Goal: Information Seeking & Learning: Learn about a topic

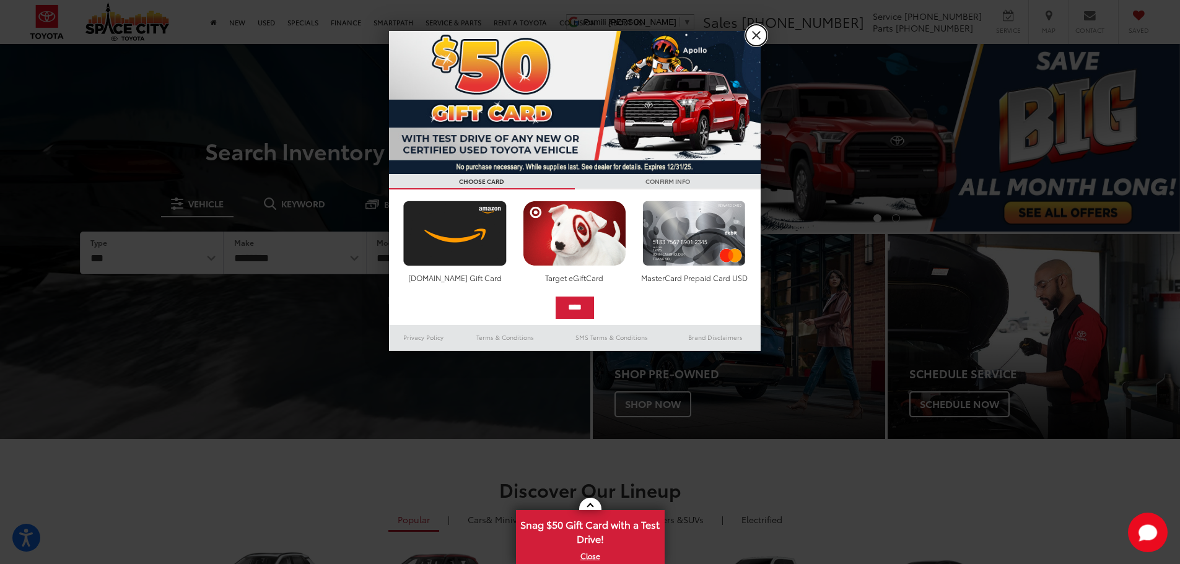
click at [753, 38] on link "X" at bounding box center [755, 35] width 21 height 21
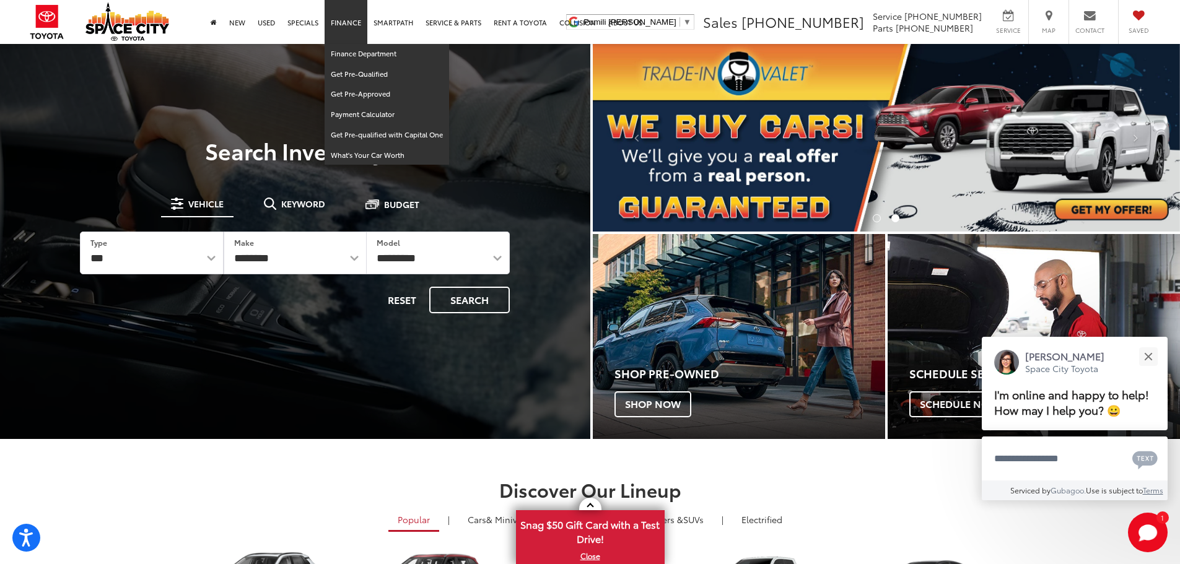
click at [347, 22] on link "Finance" at bounding box center [345, 22] width 43 height 44
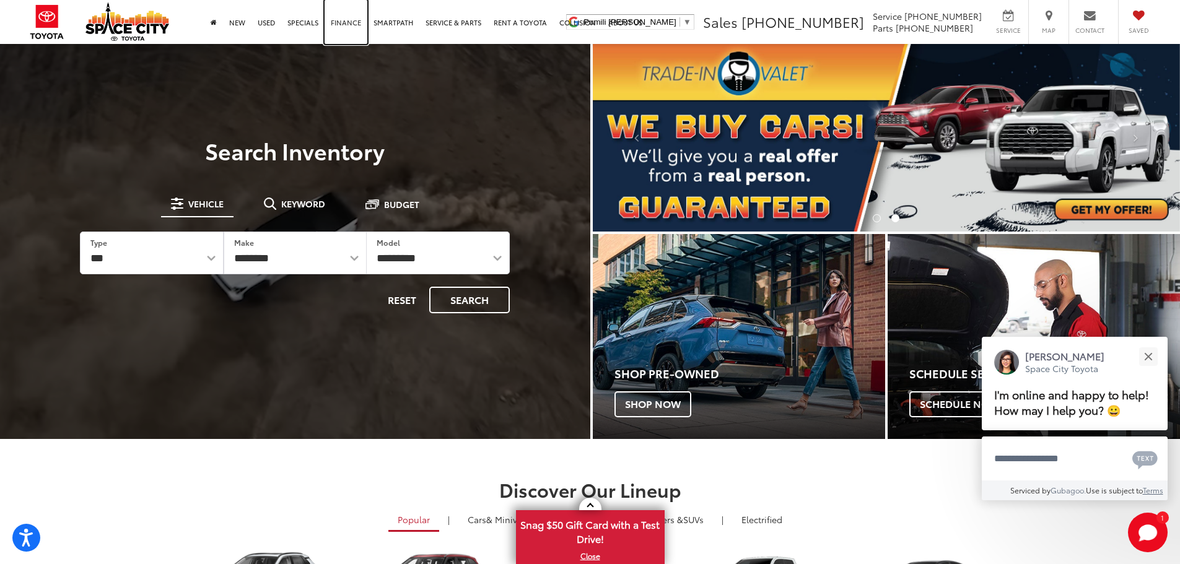
click at [348, 24] on link "Finance" at bounding box center [345, 22] width 43 height 44
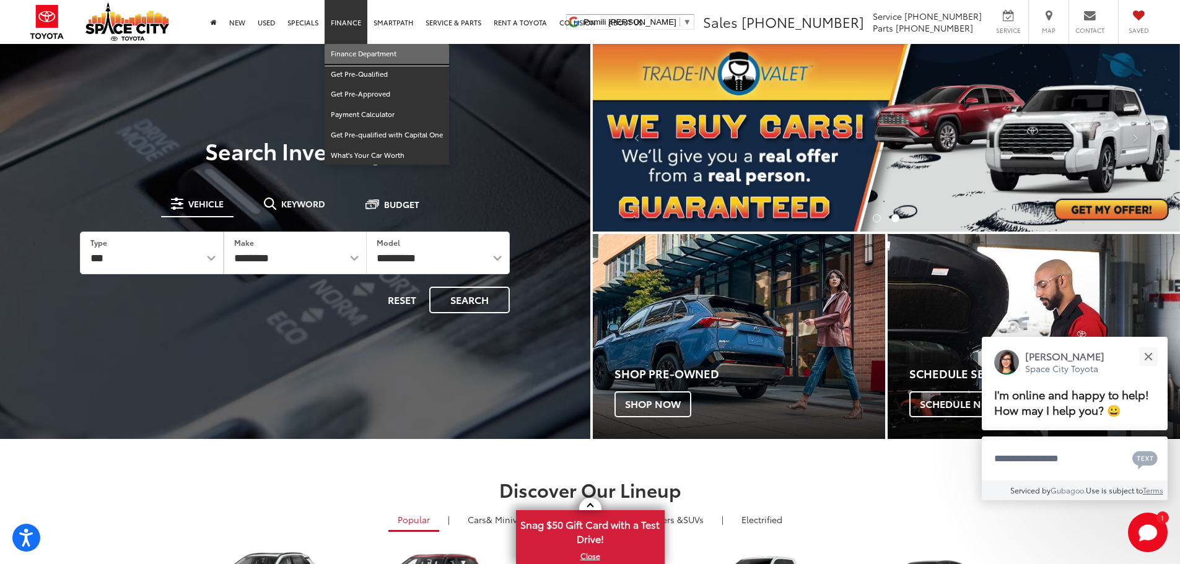
click at [345, 50] on link "Finance Department" at bounding box center [386, 54] width 124 height 20
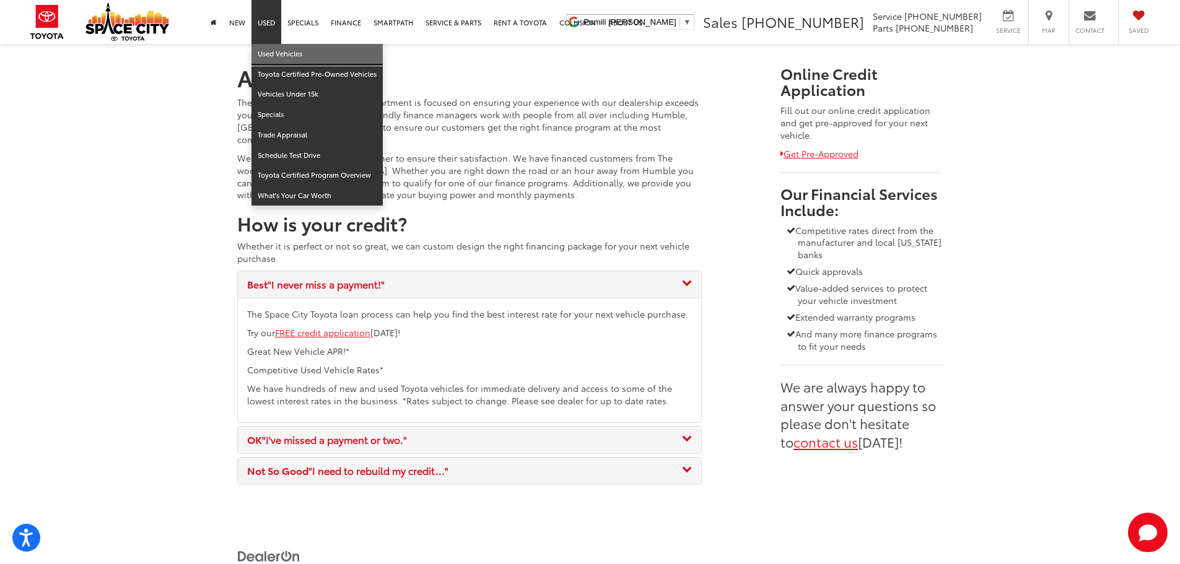
click at [277, 56] on link "Used Vehicles" at bounding box center [316, 54] width 131 height 20
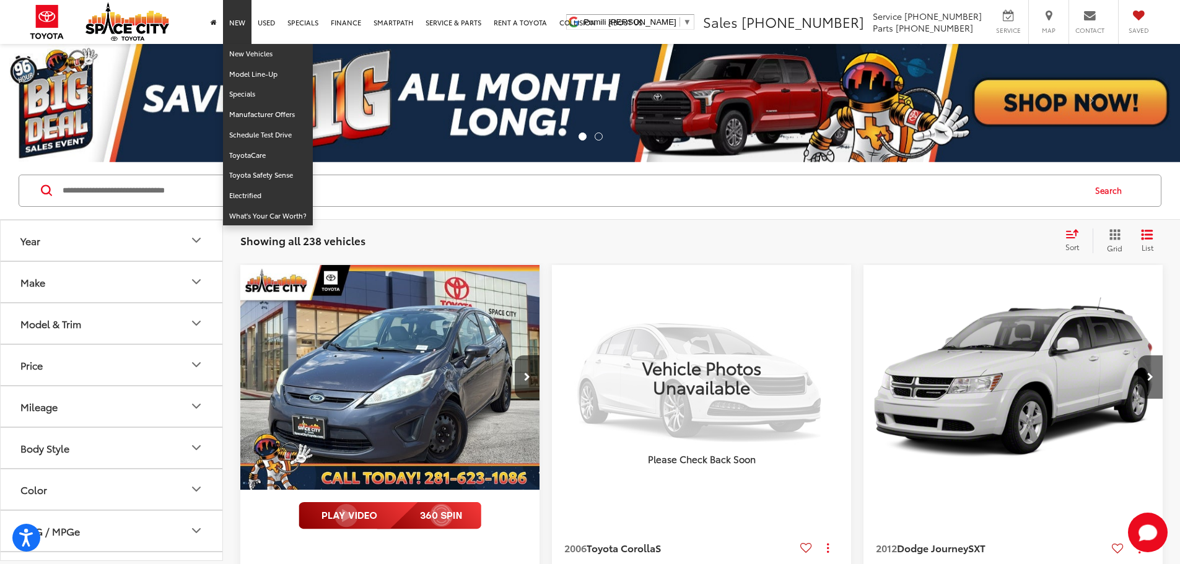
click at [239, 27] on link "New" at bounding box center [237, 22] width 28 height 44
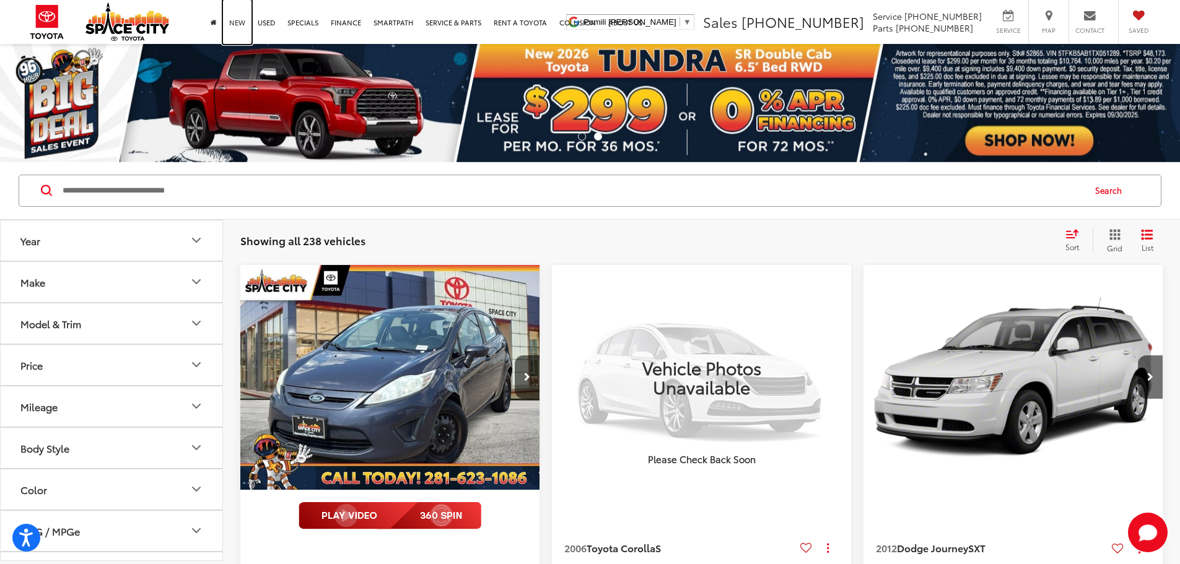
click at [239, 25] on link "New" at bounding box center [237, 22] width 28 height 44
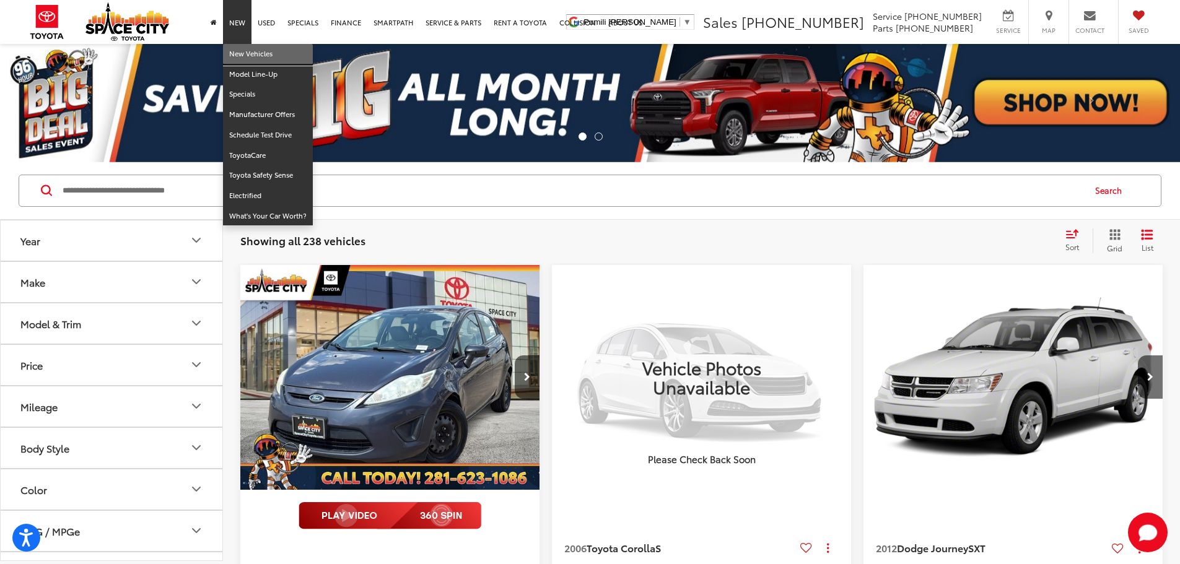
click at [240, 57] on link "New Vehicles" at bounding box center [268, 54] width 90 height 20
